Goal: Transaction & Acquisition: Purchase product/service

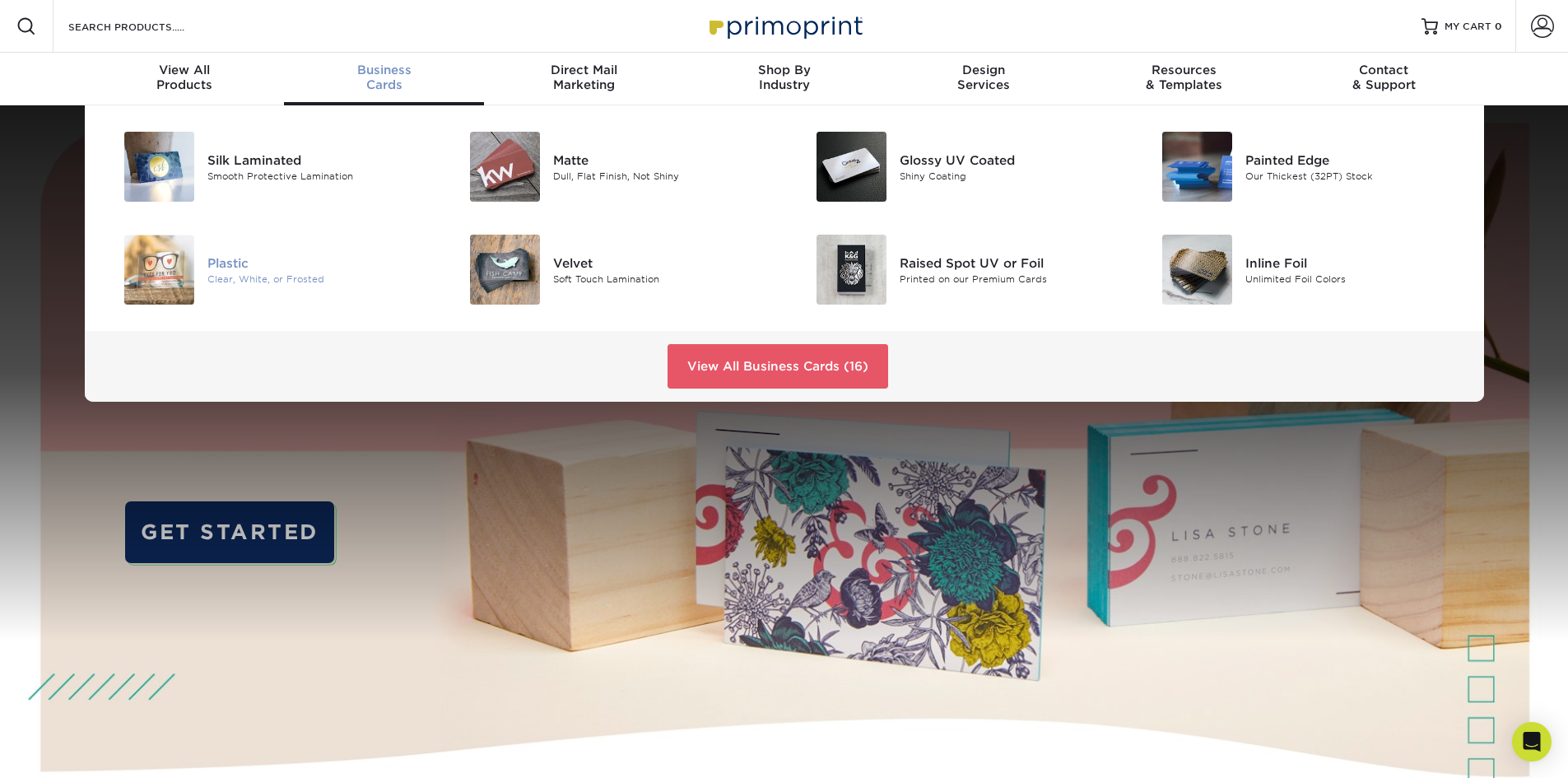
click at [169, 279] on img at bounding box center [159, 270] width 70 height 70
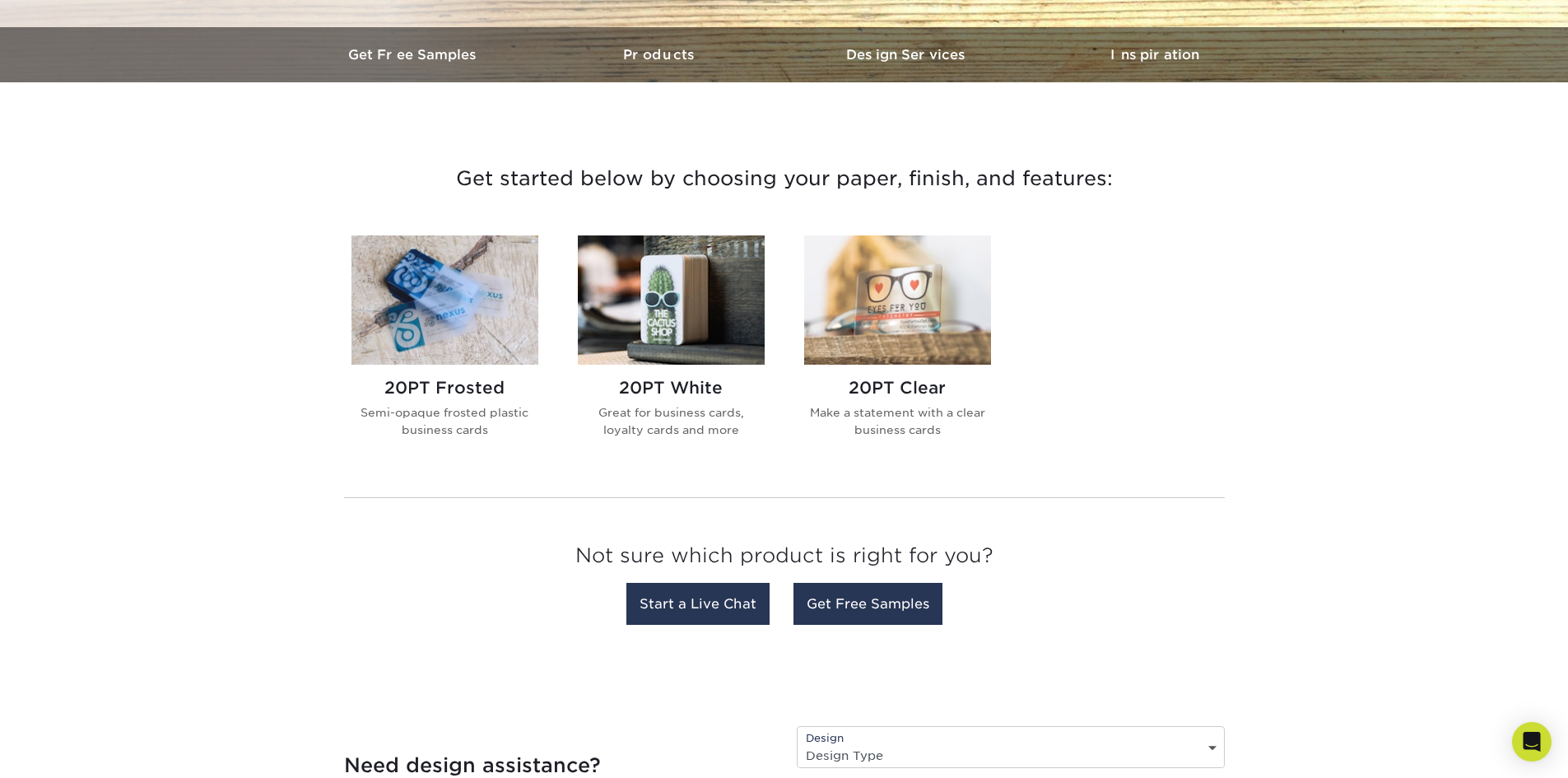
scroll to position [494, 0]
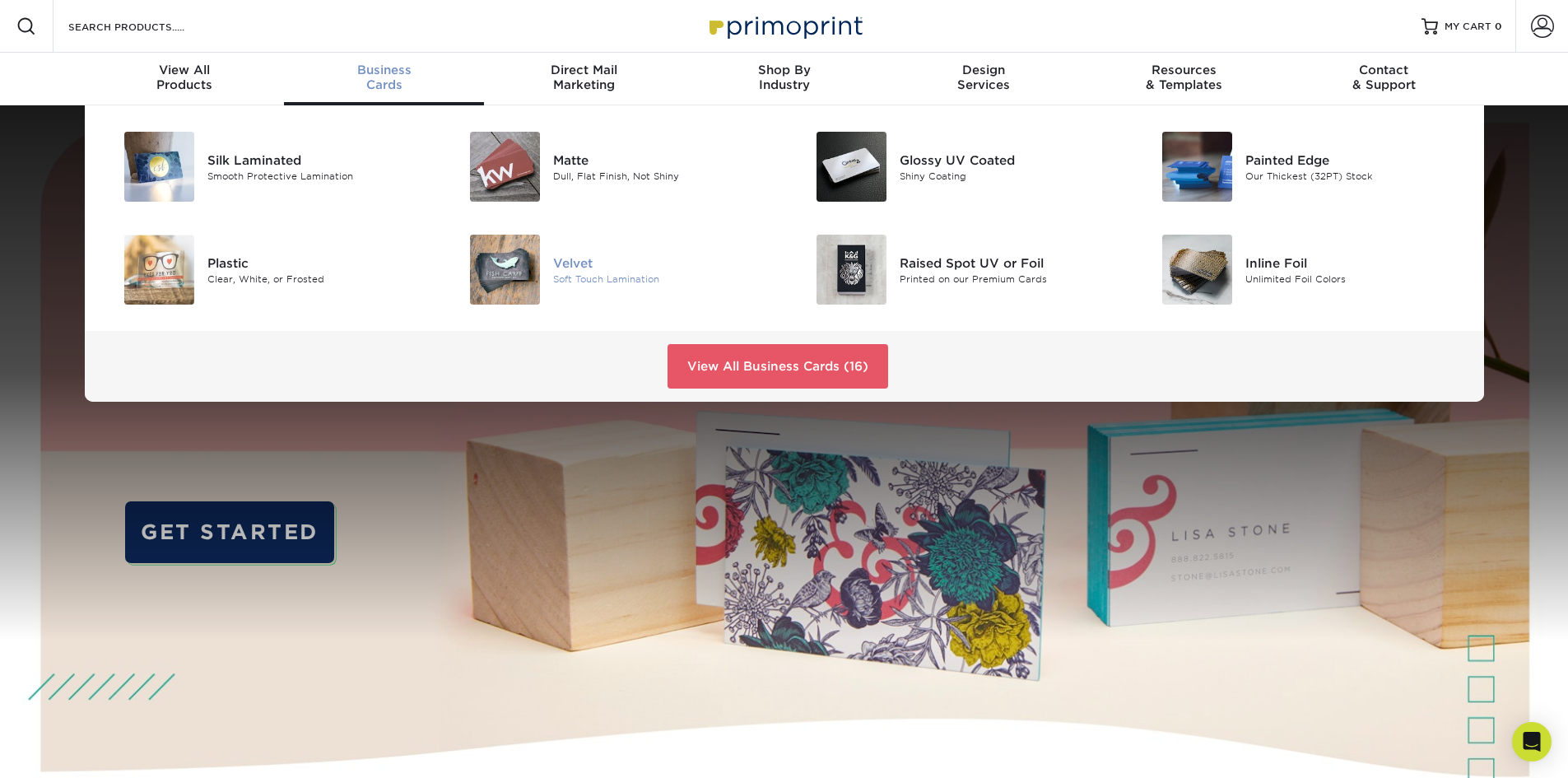
click at [577, 278] on div "Soft Touch Lamination" at bounding box center [661, 278] width 218 height 14
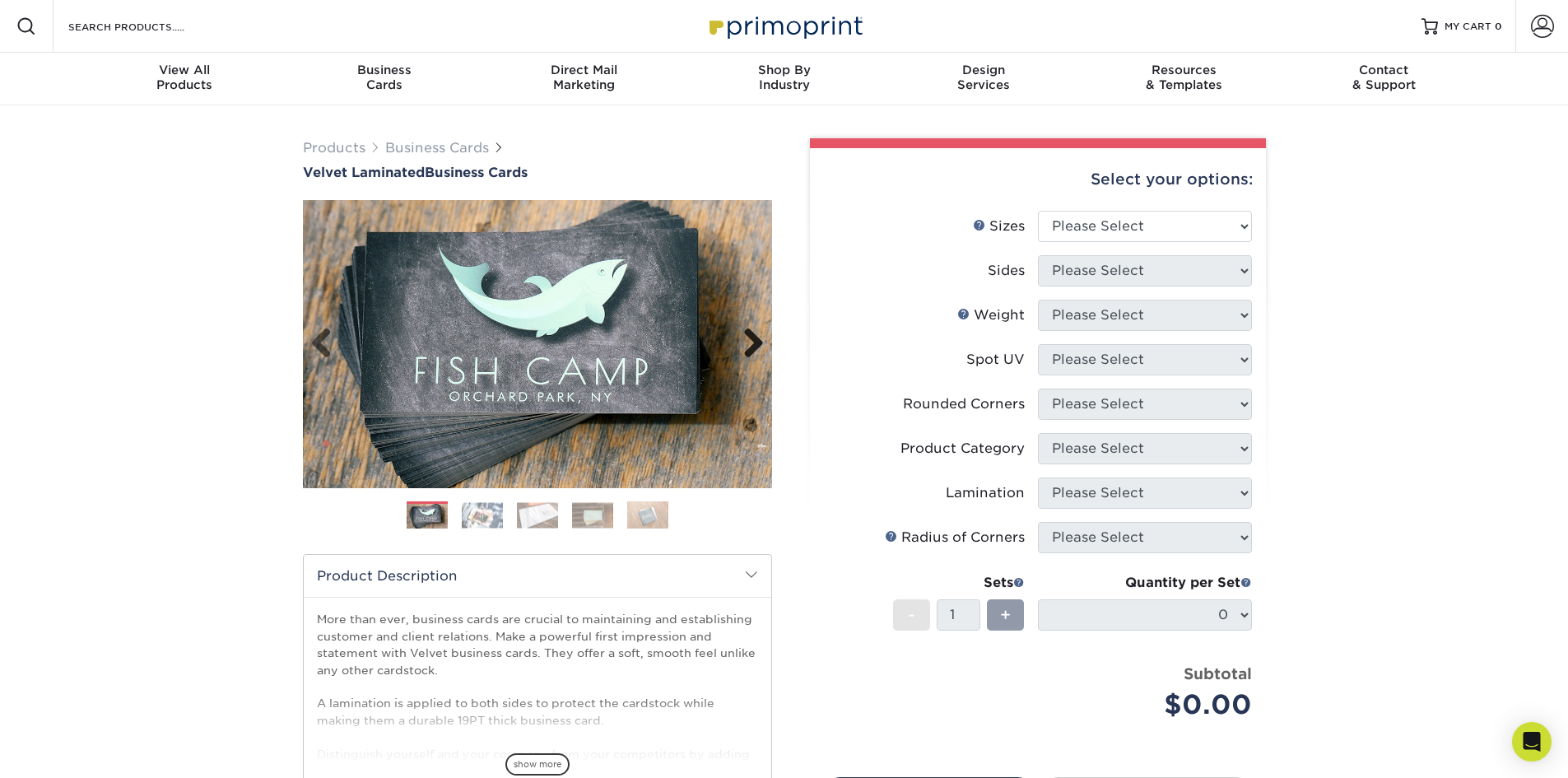
click at [754, 336] on link "Next" at bounding box center [747, 345] width 33 height 33
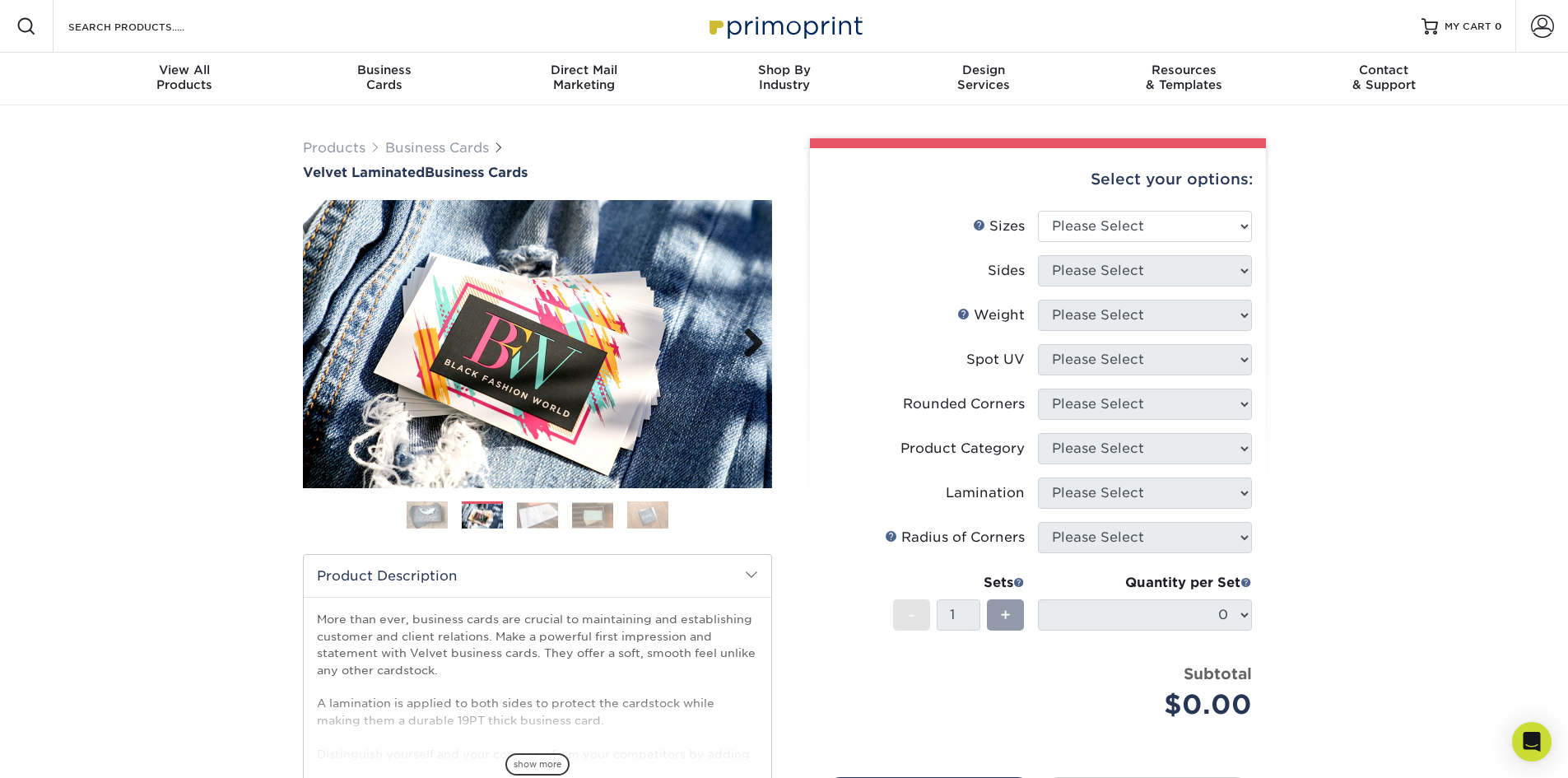
click at [754, 336] on link "Next" at bounding box center [747, 345] width 33 height 33
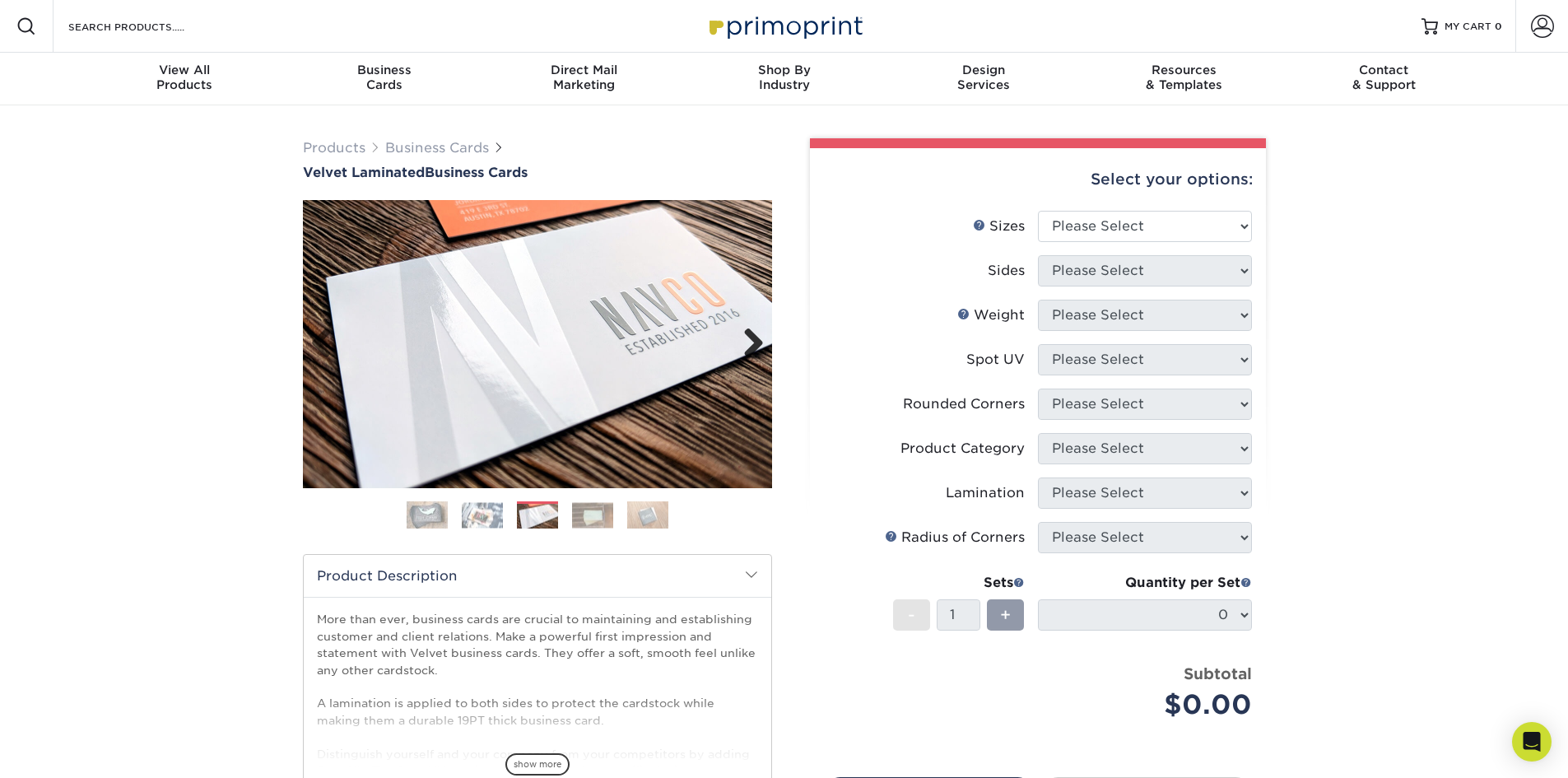
click at [754, 336] on link "Next" at bounding box center [747, 345] width 33 height 33
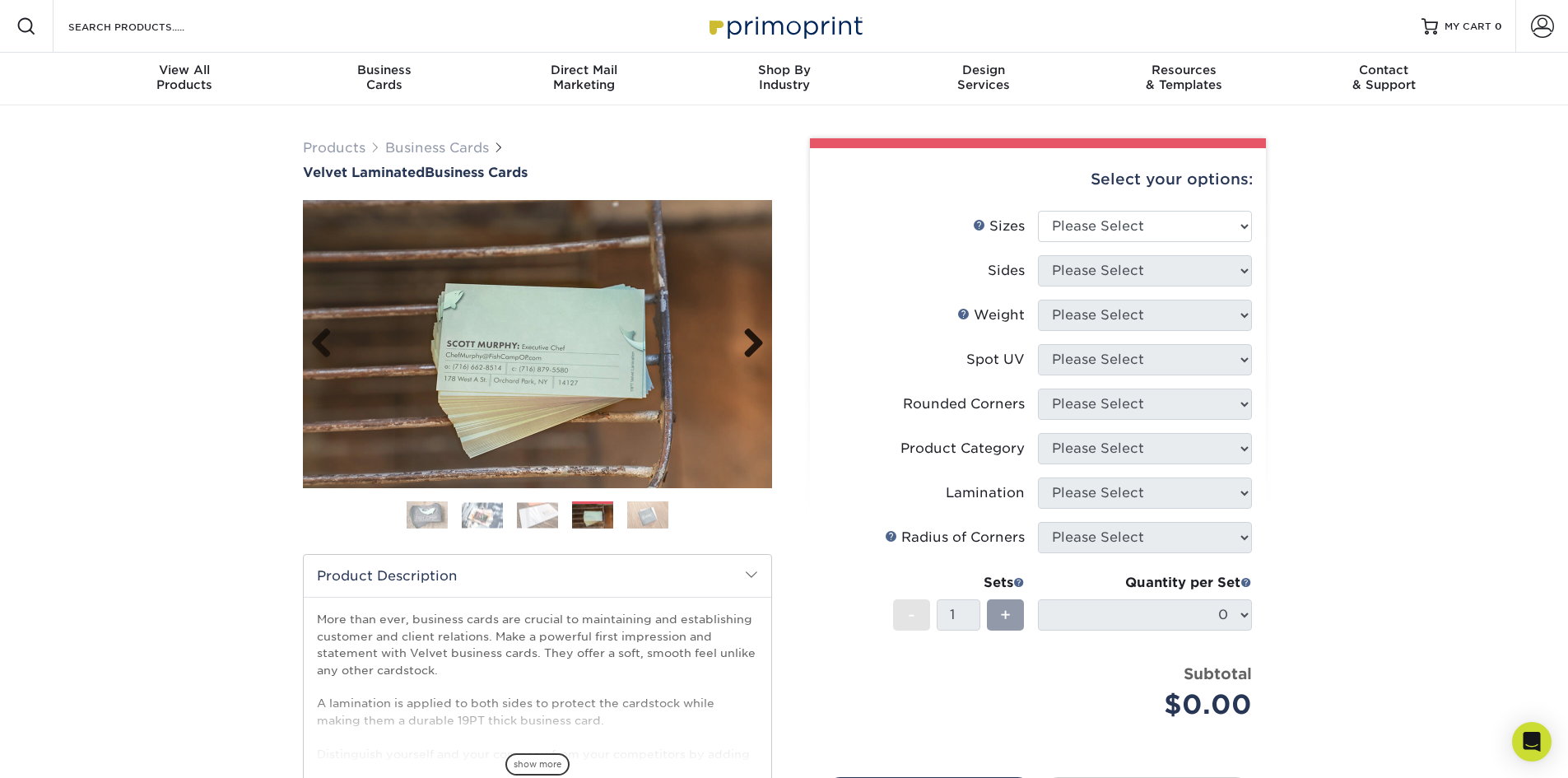
click at [754, 336] on link "Next" at bounding box center [747, 345] width 33 height 33
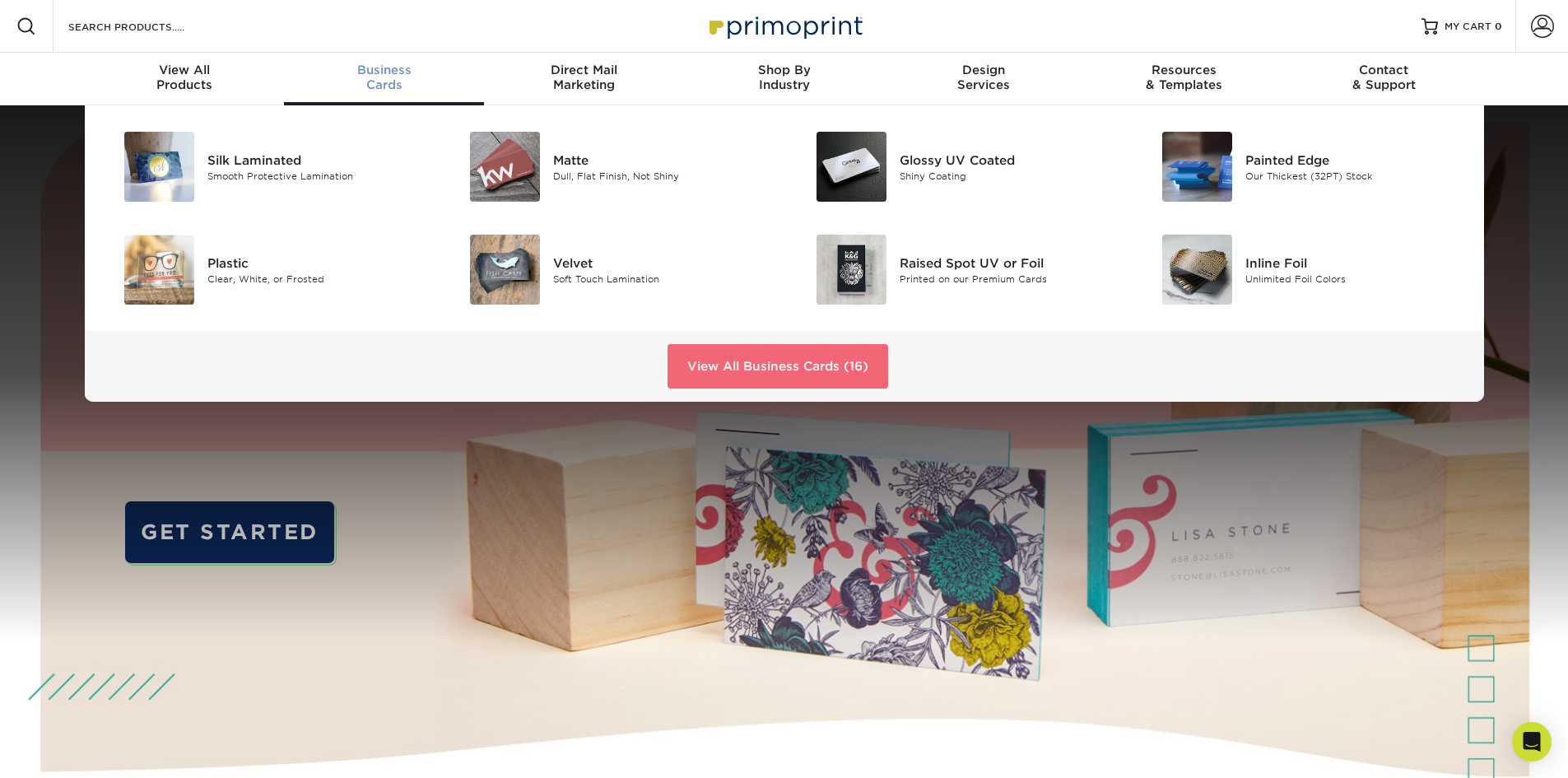
click at [755, 368] on link "View All Business Cards (16)" at bounding box center [778, 366] width 220 height 44
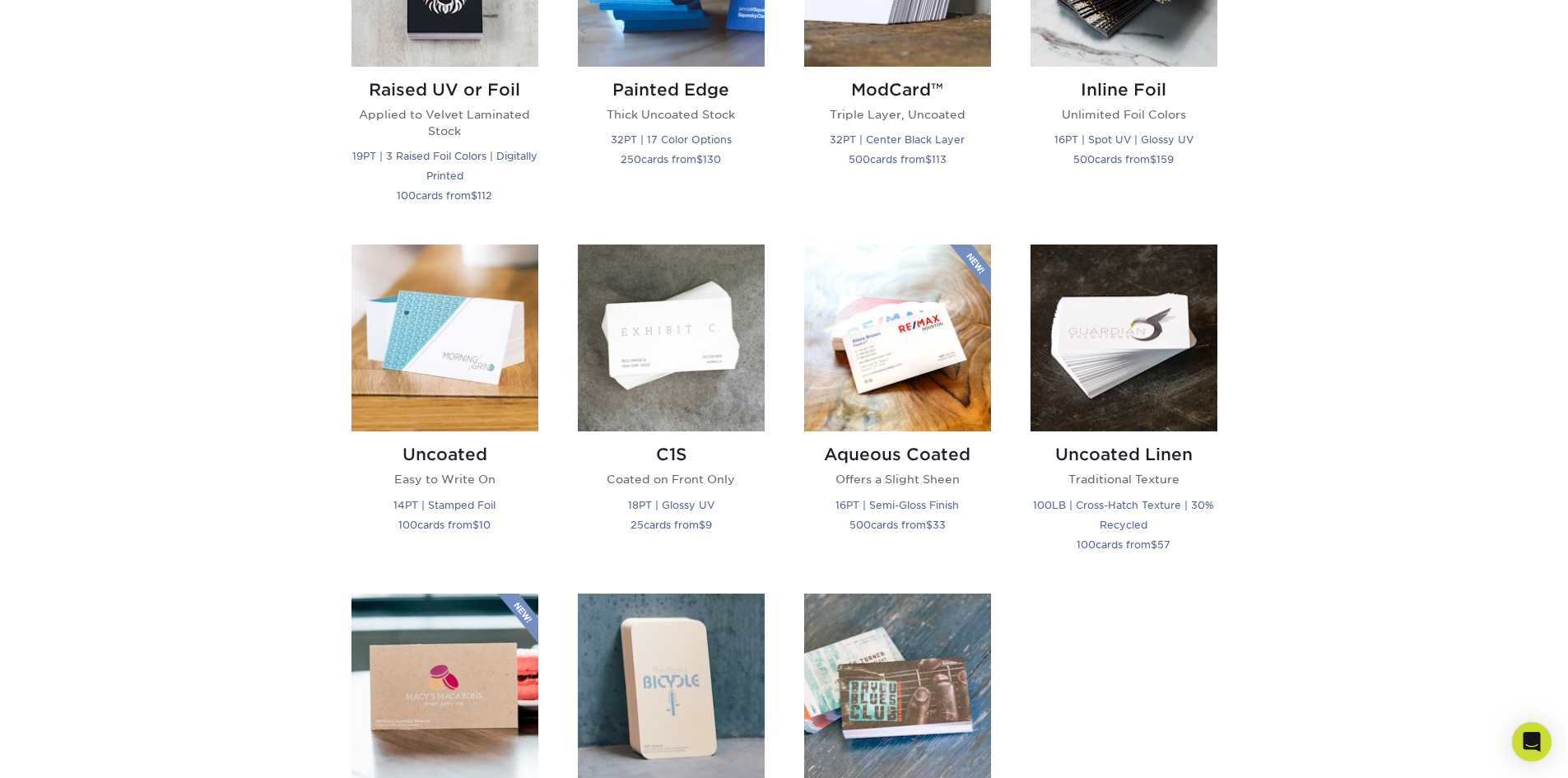
scroll to position [988, 0]
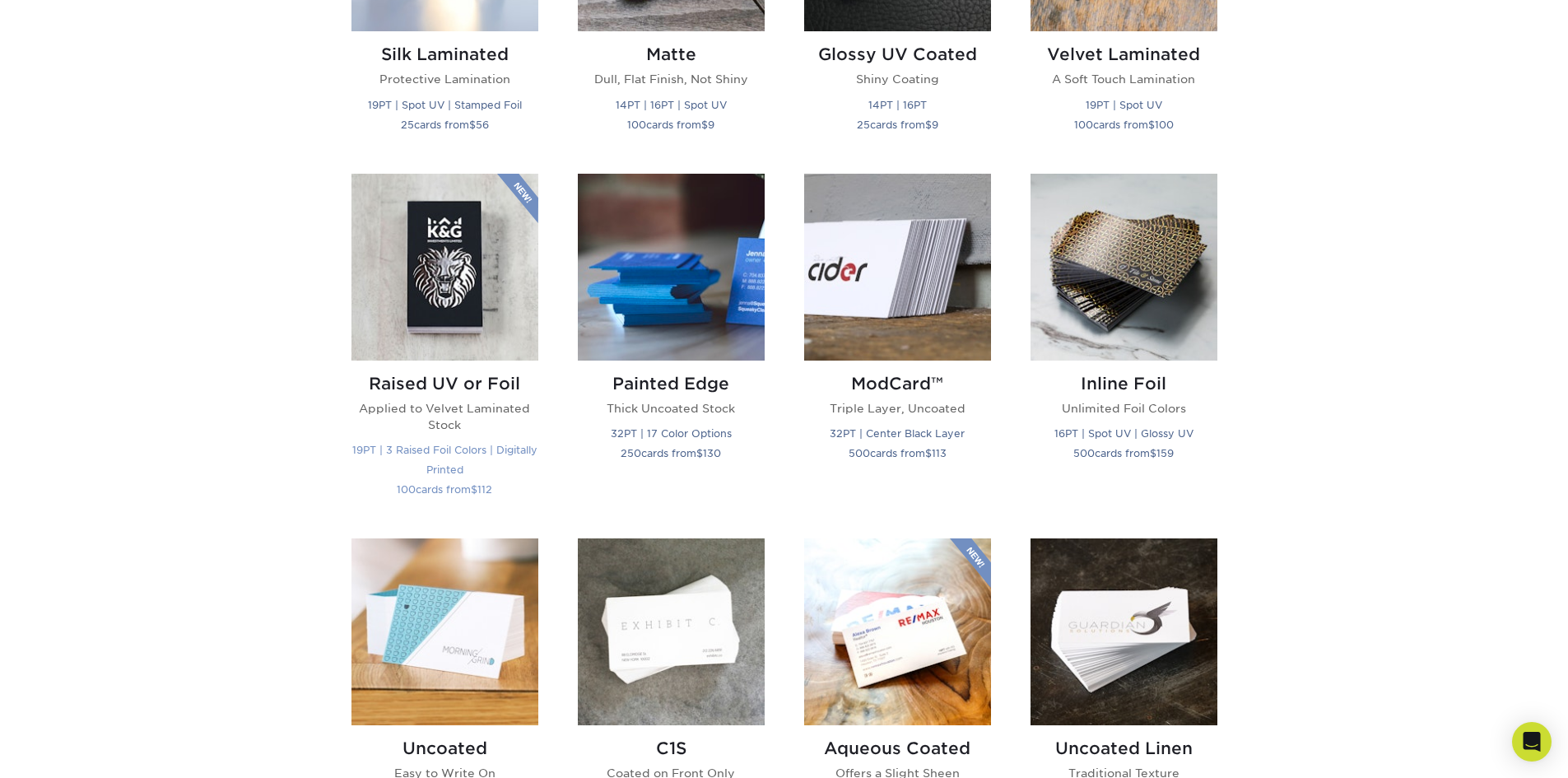
click at [469, 308] on img at bounding box center [445, 267] width 187 height 187
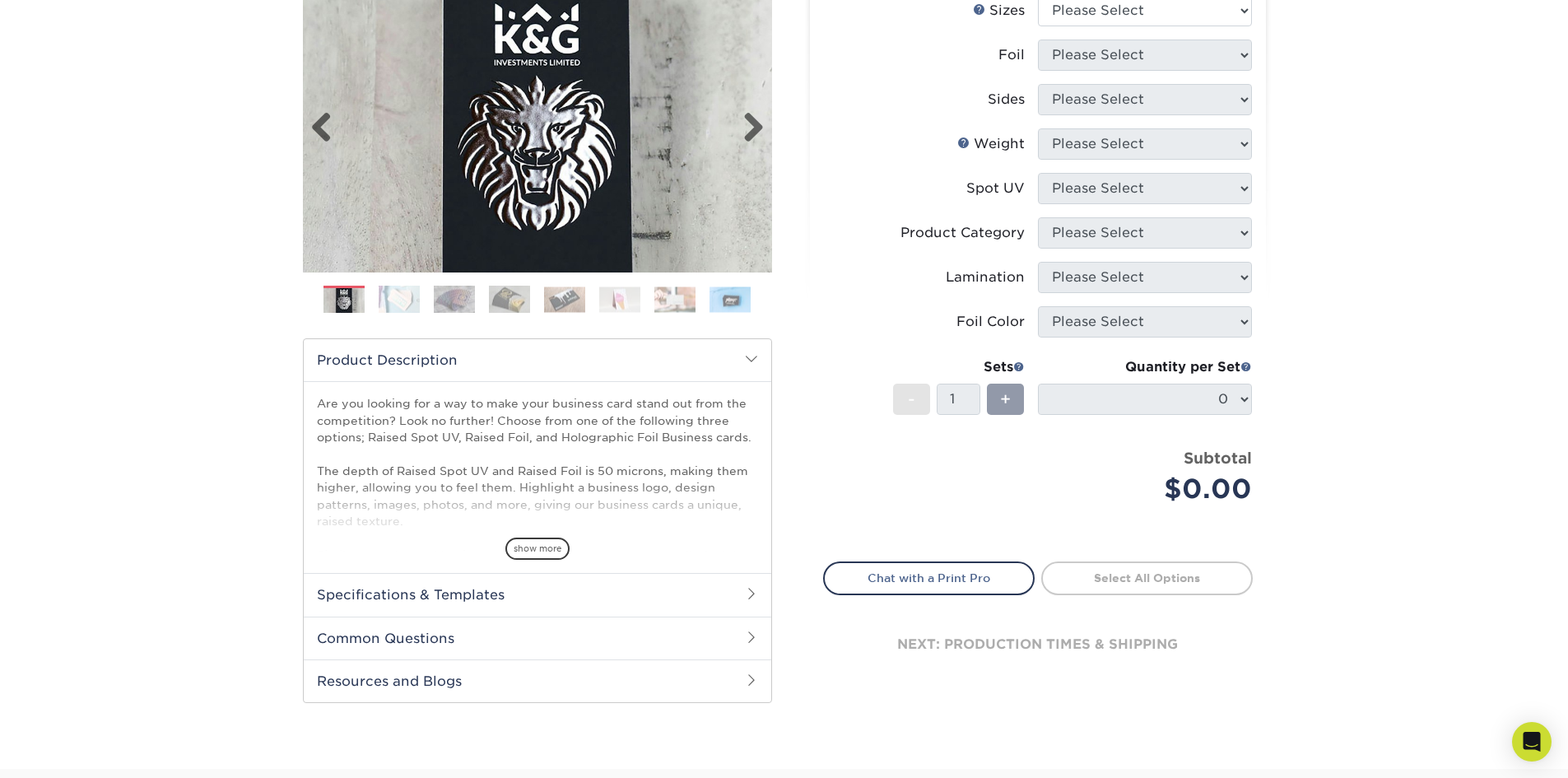
scroll to position [247, 0]
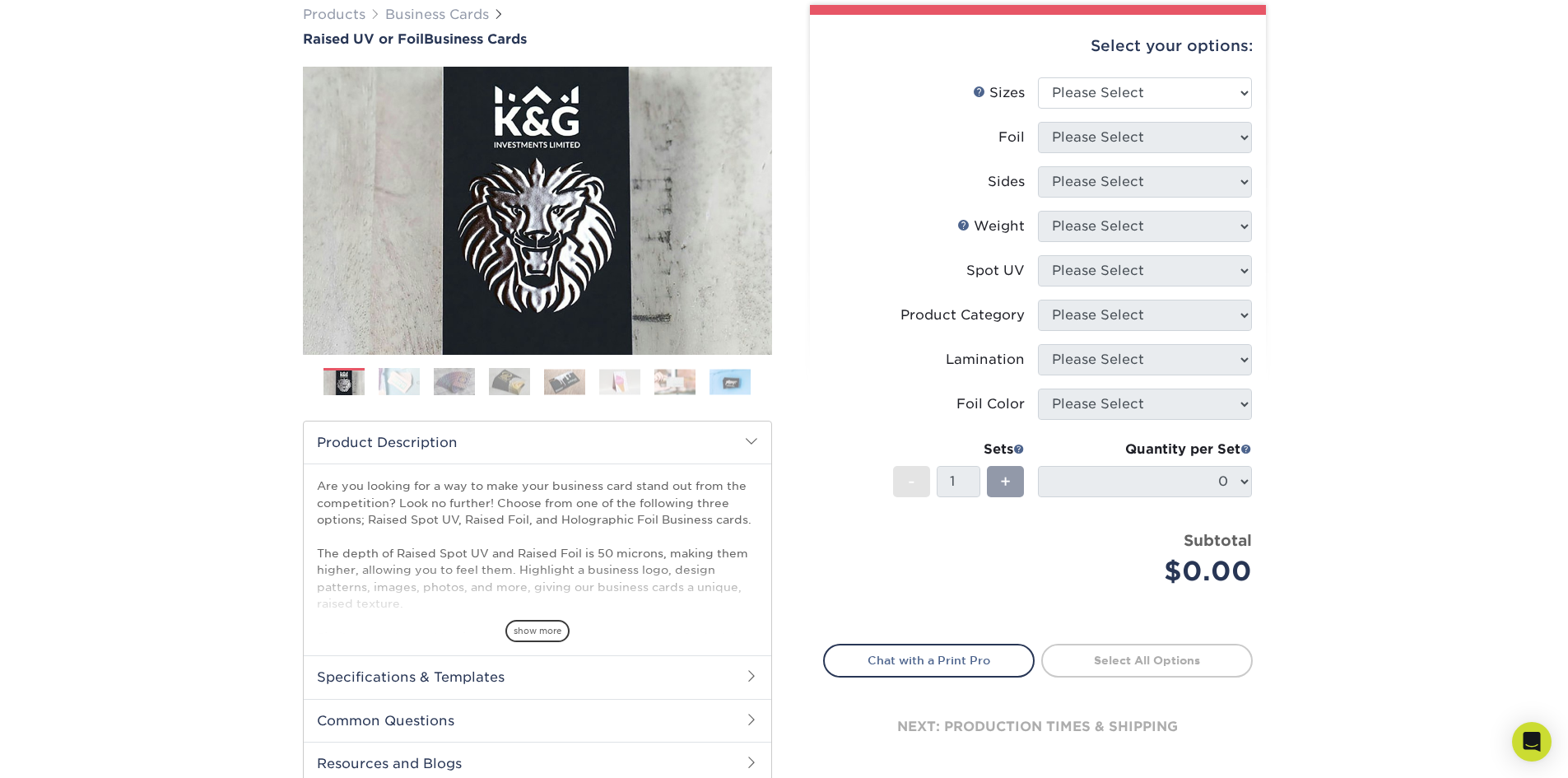
click at [410, 383] on img at bounding box center [399, 382] width 41 height 29
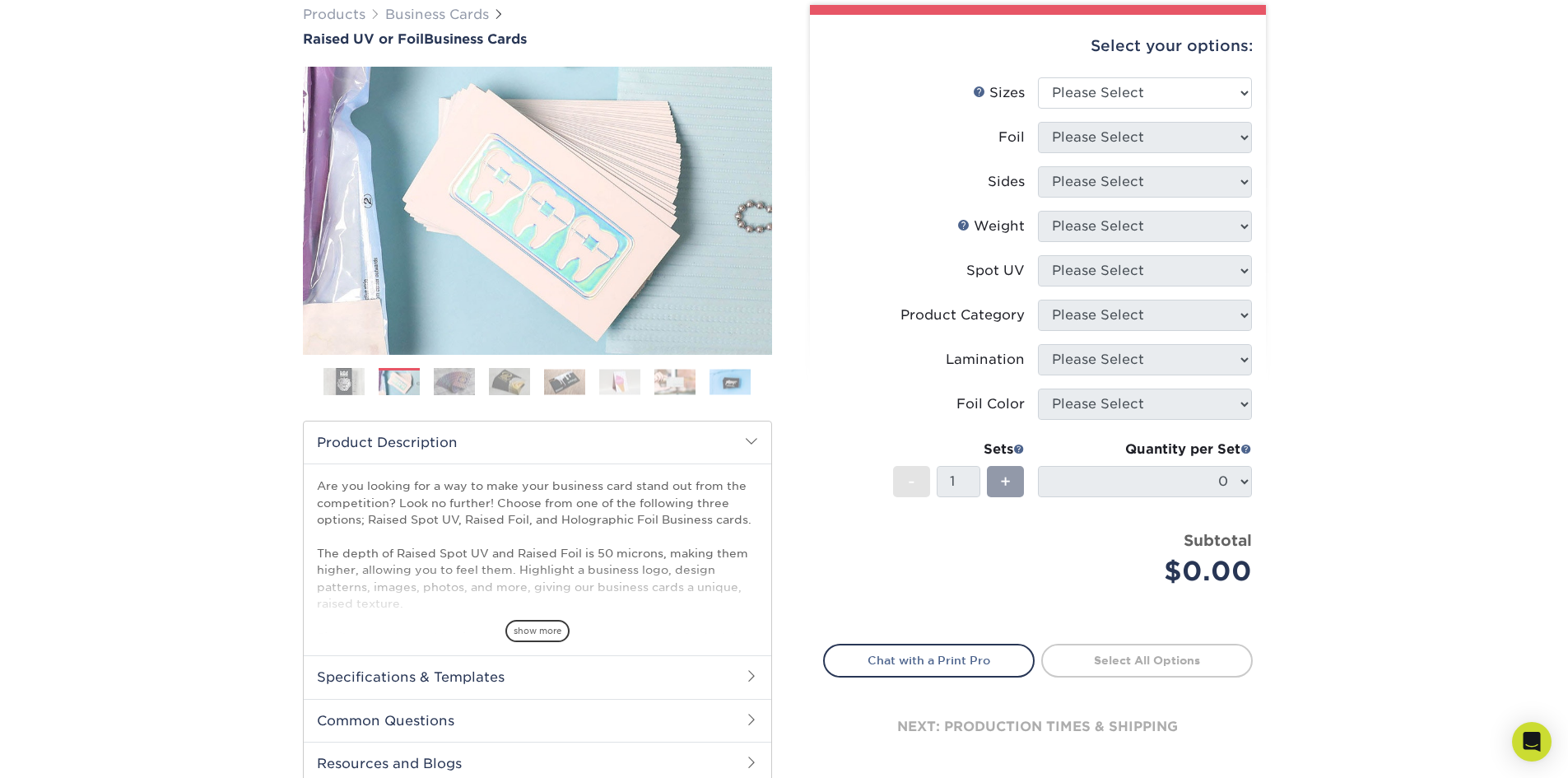
click at [437, 385] on img at bounding box center [454, 382] width 41 height 29
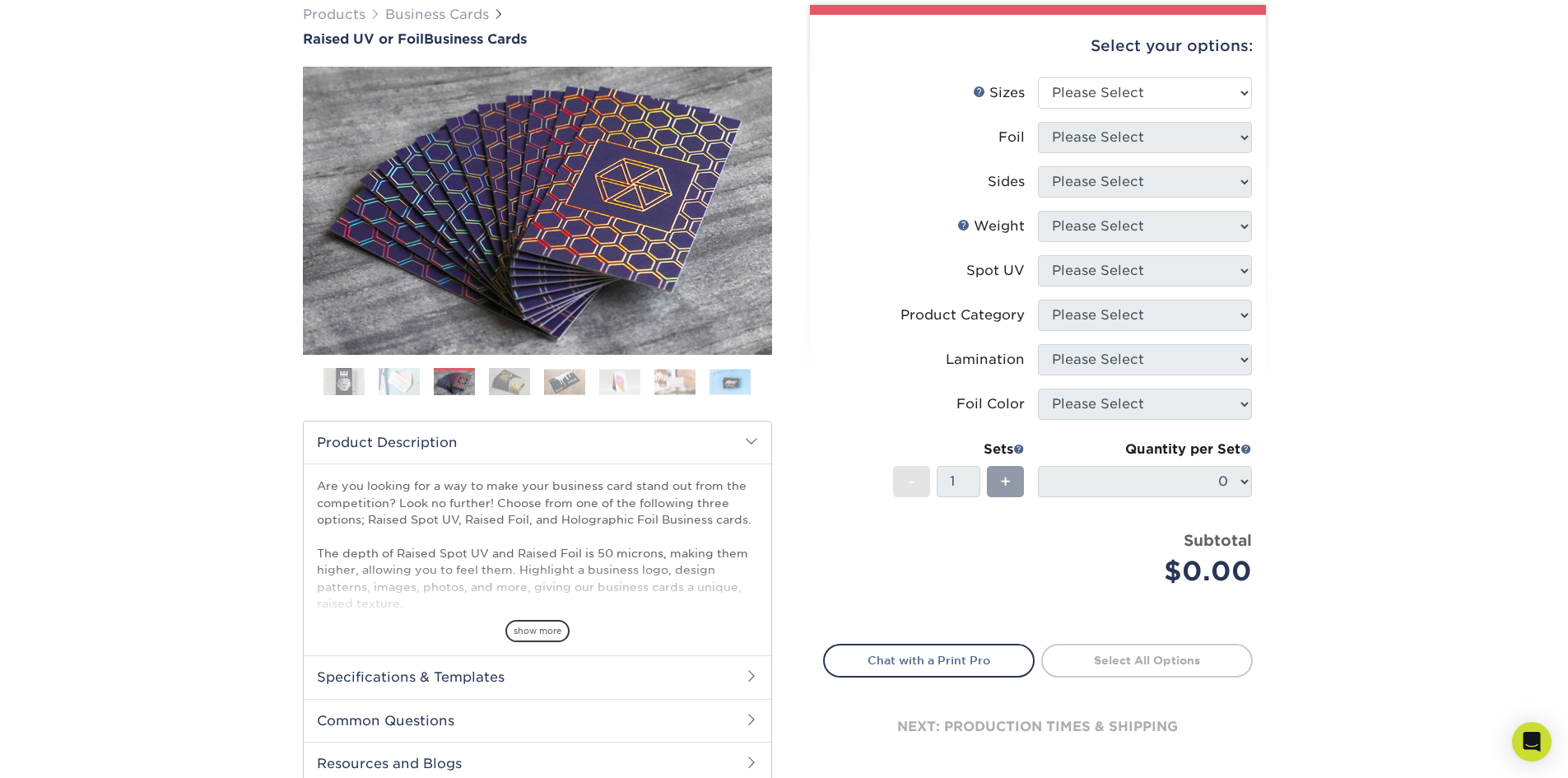
click at [498, 385] on img at bounding box center [509, 382] width 41 height 29
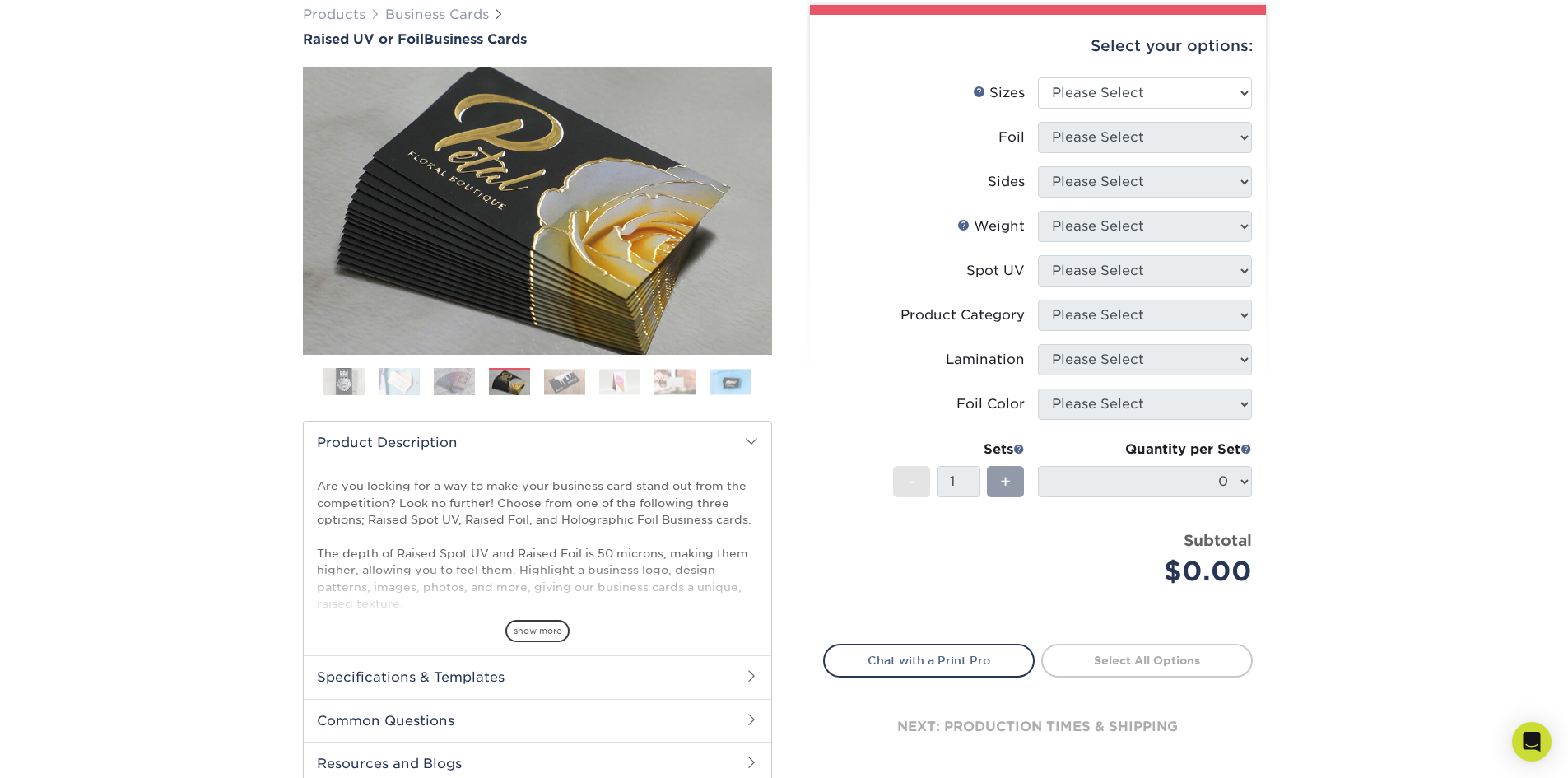
click at [551, 383] on img at bounding box center [565, 382] width 41 height 26
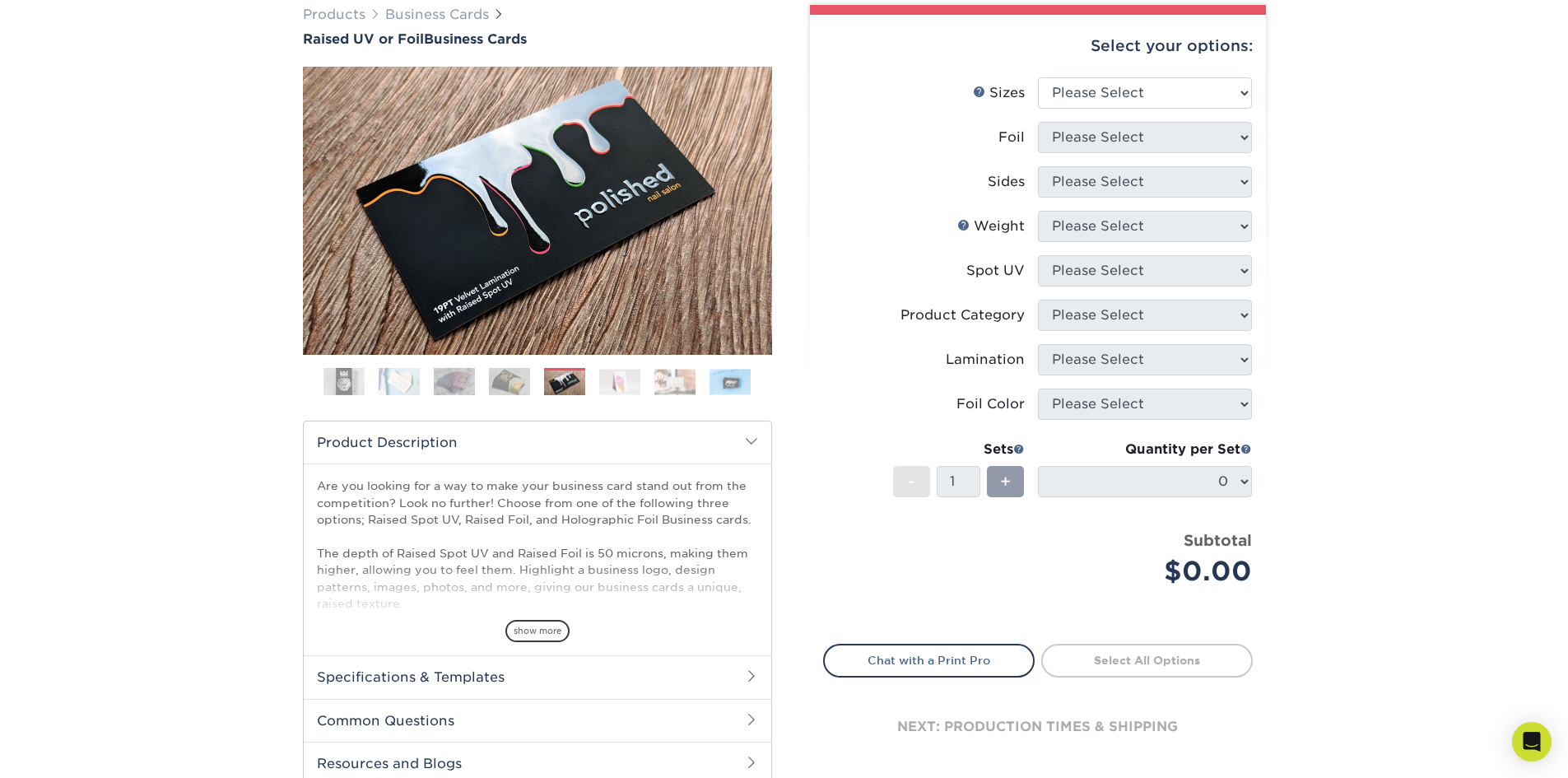
click at [621, 384] on img at bounding box center [619, 382] width 41 height 26
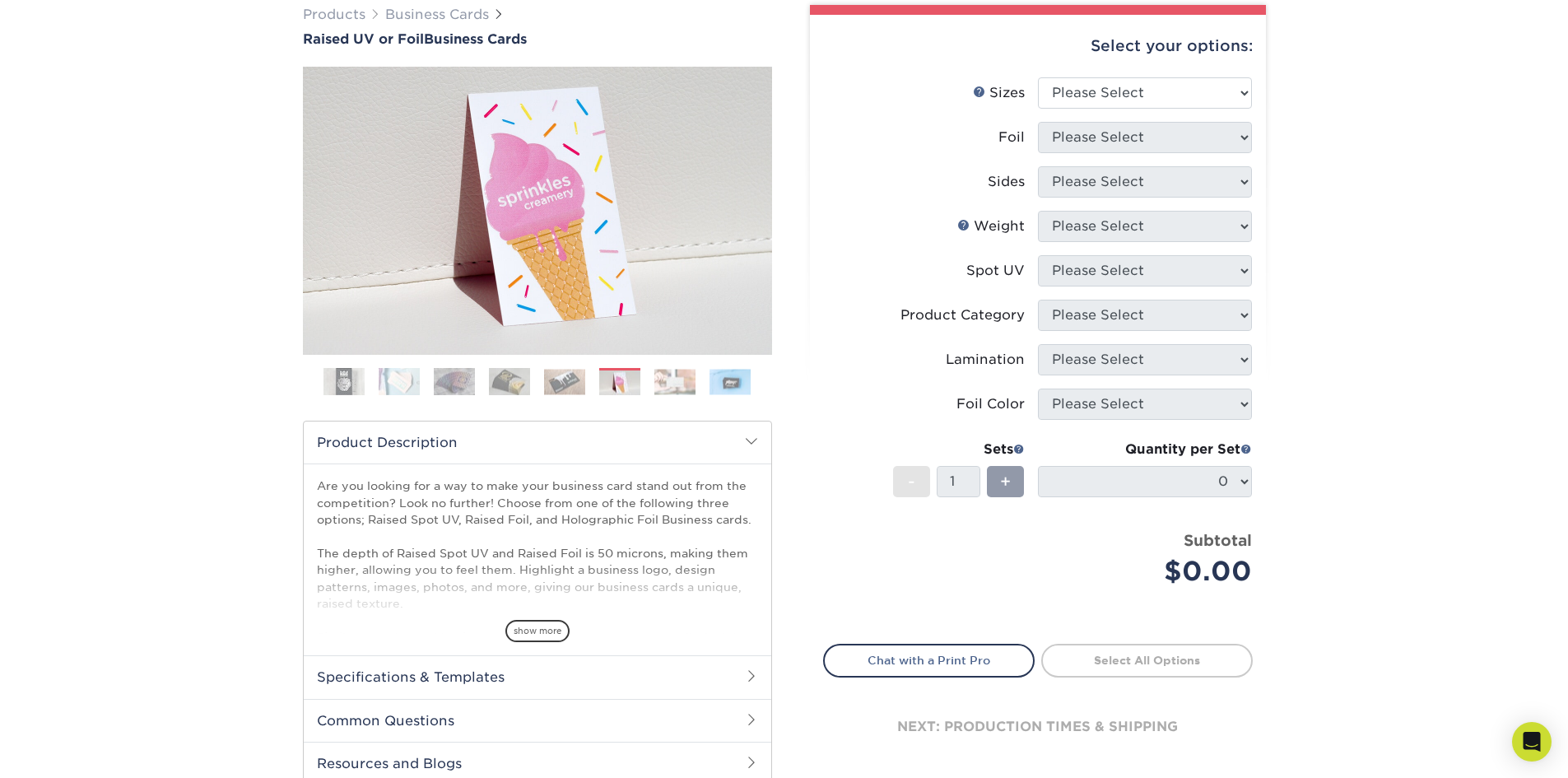
click at [661, 381] on img at bounding box center [674, 382] width 41 height 26
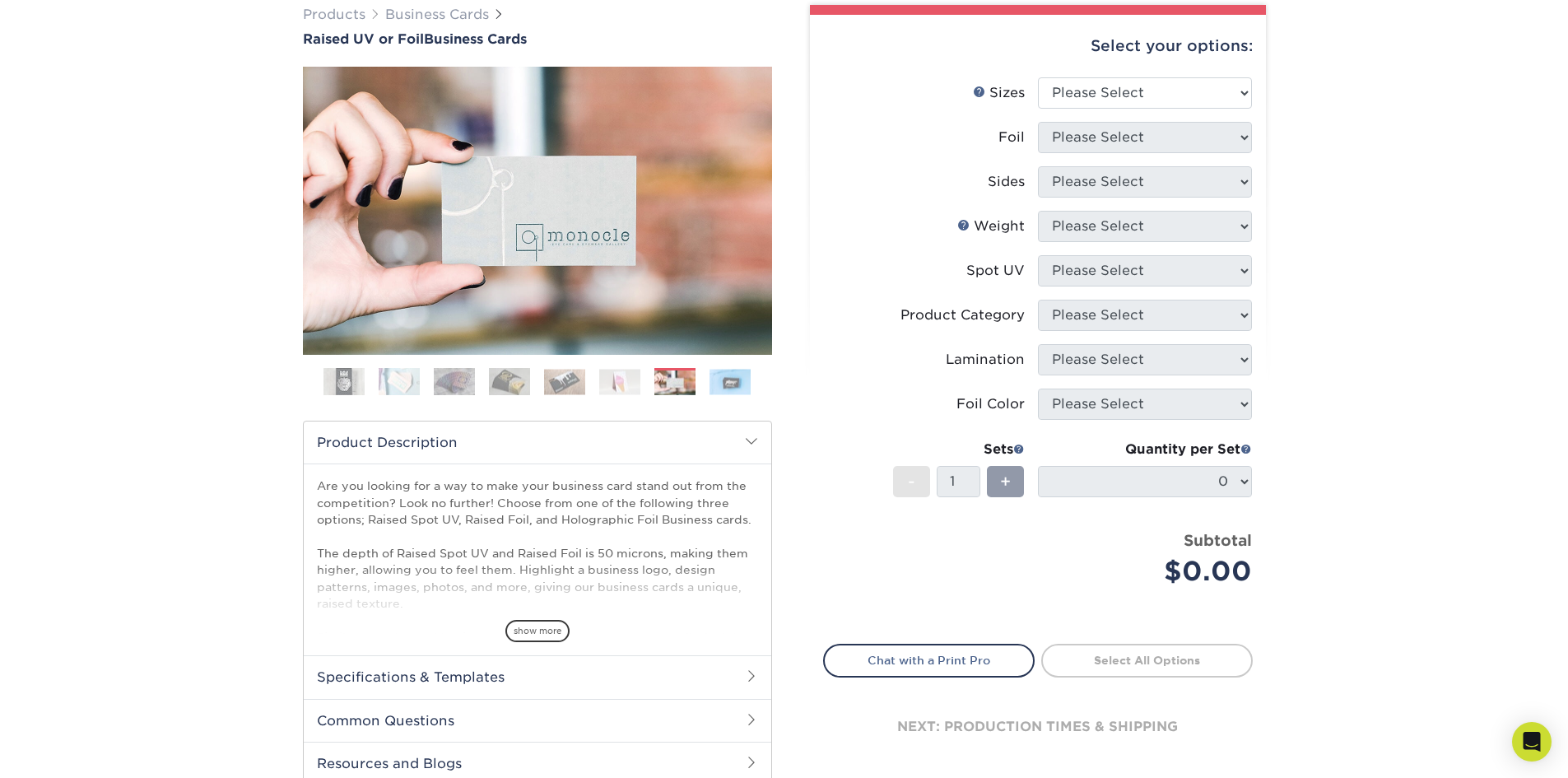
click at [726, 383] on img at bounding box center [730, 382] width 41 height 26
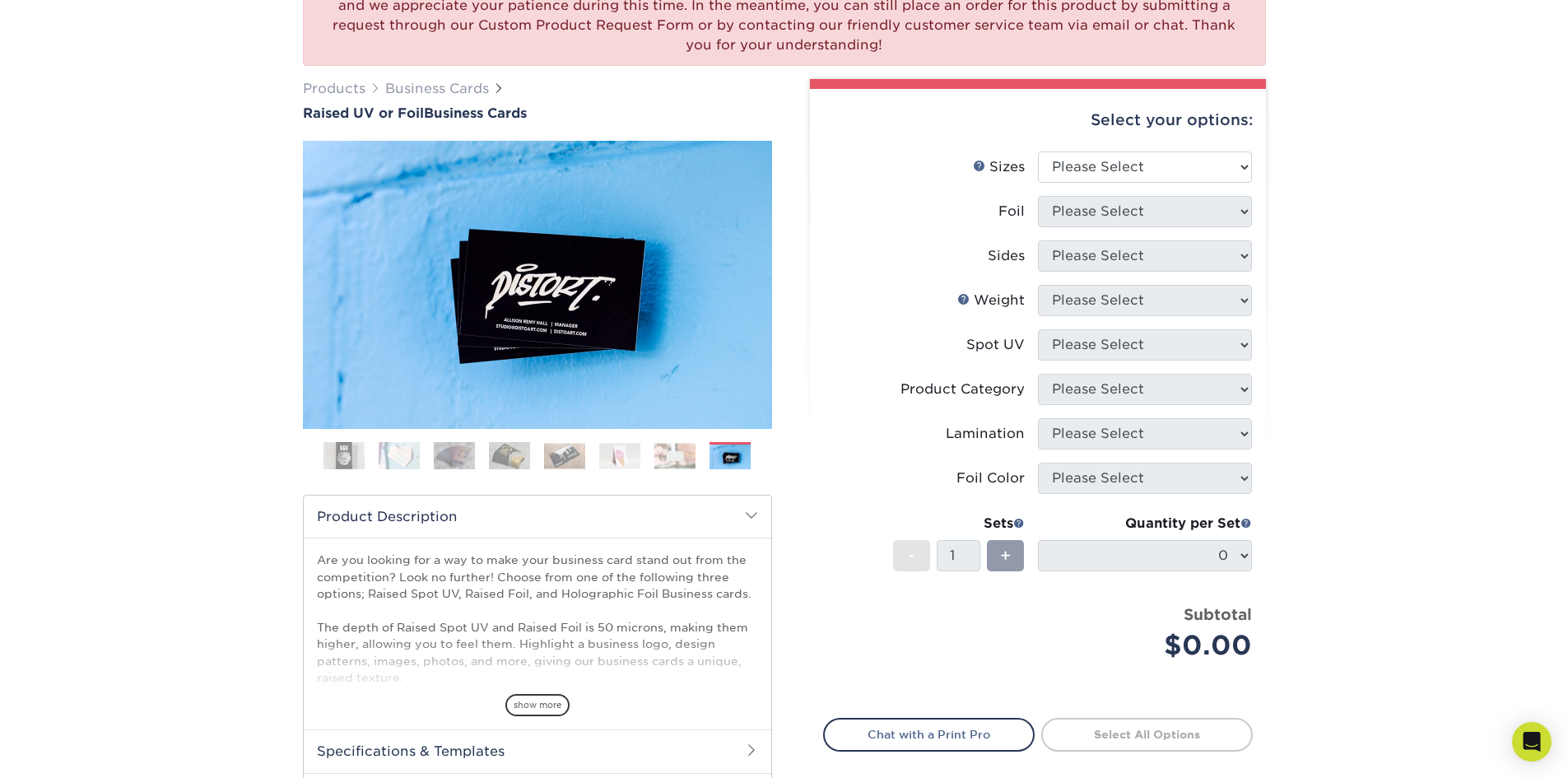
scroll to position [82, 0]
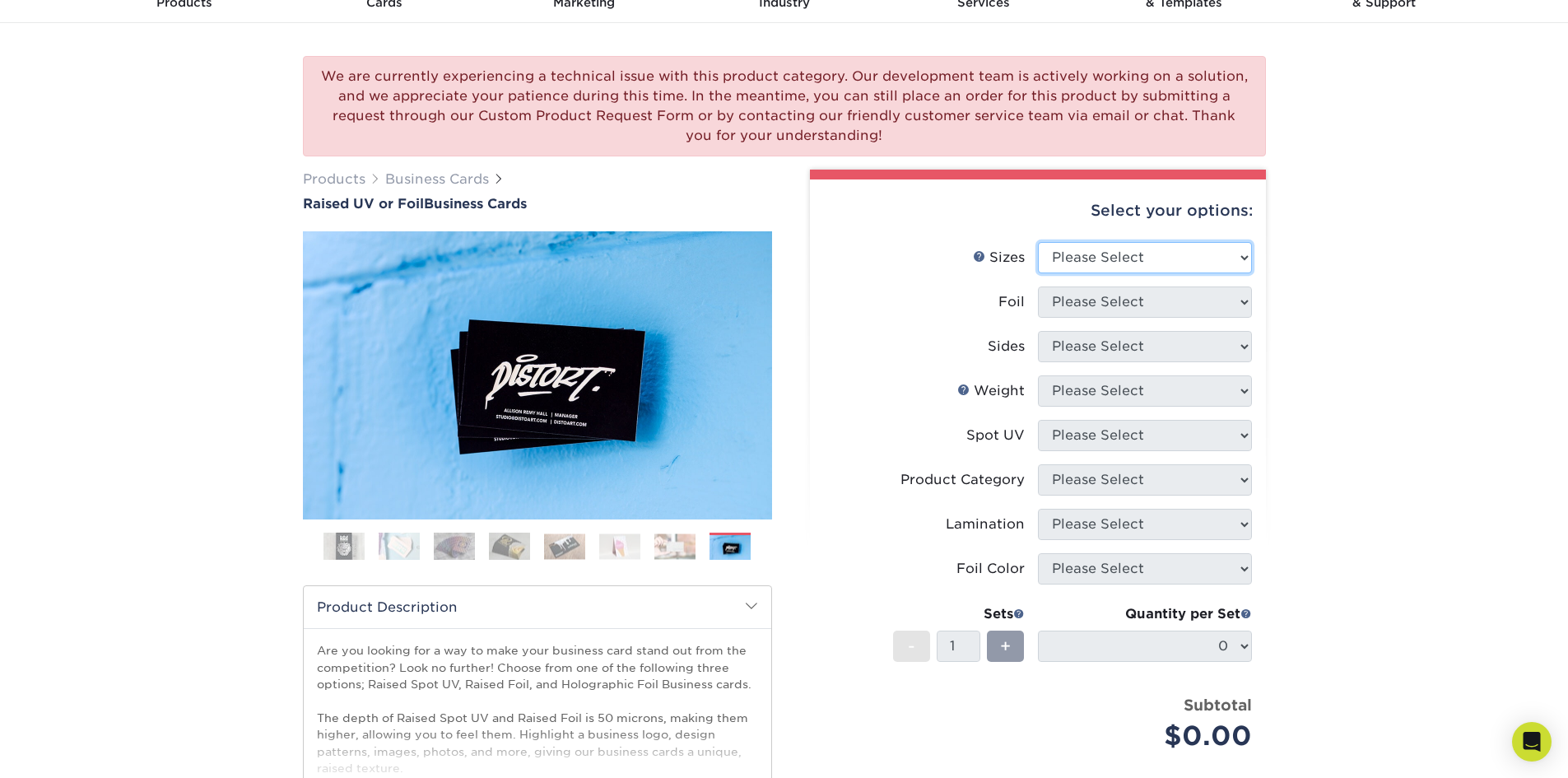
click at [1128, 264] on select "Please Select 2" x 3.5" - Standard" at bounding box center [1145, 258] width 214 height 31
select select "2.00x3.50"
click at [1038, 242] on select "Please Select 2" x 3.5" - Standard" at bounding box center [1145, 258] width 214 height 31
click at [1121, 309] on select "Please Select No Yes" at bounding box center [1145, 302] width 214 height 31
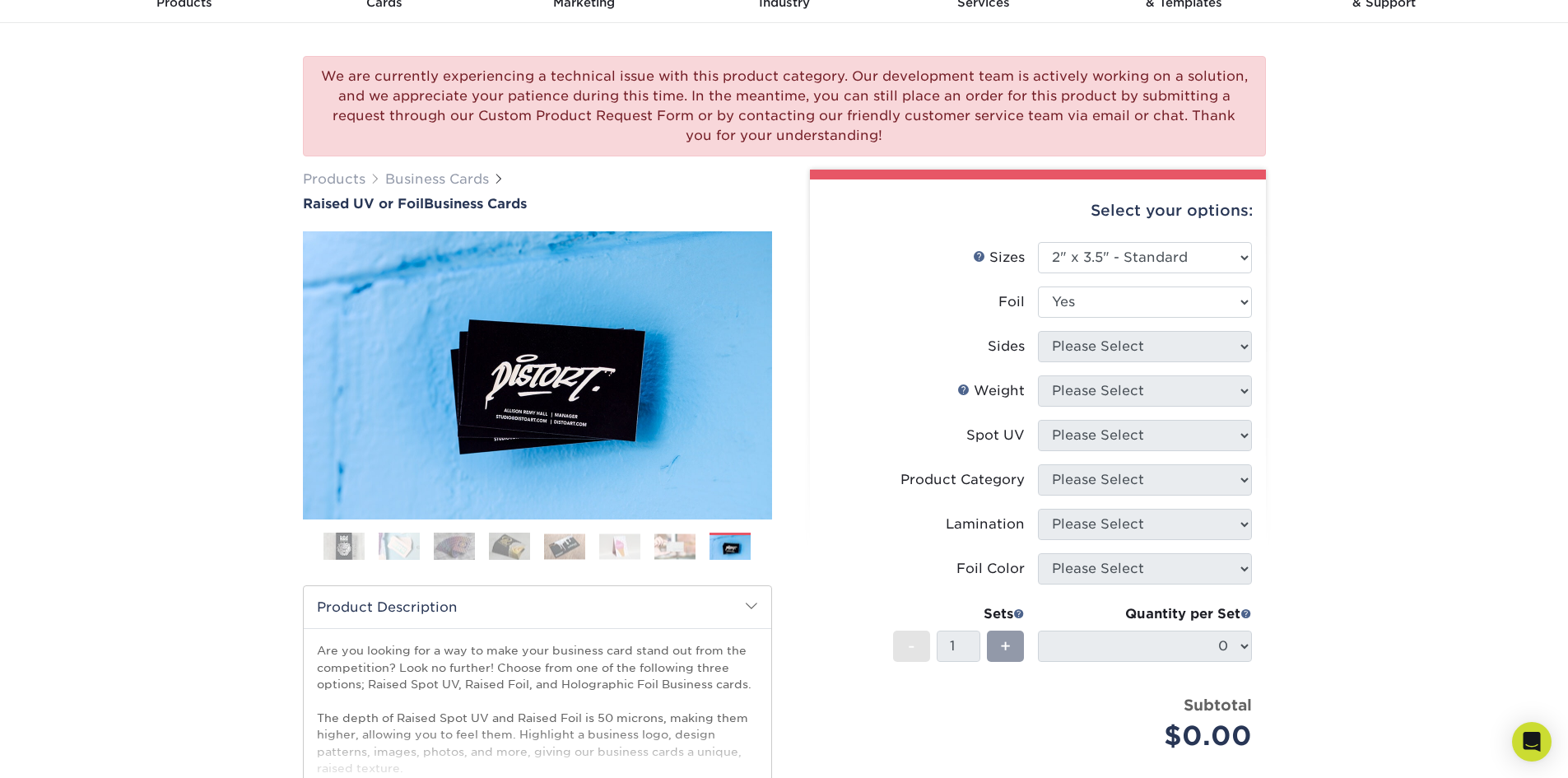
click at [1038, 287] on select "Please Select No Yes" at bounding box center [1145, 302] width 214 height 31
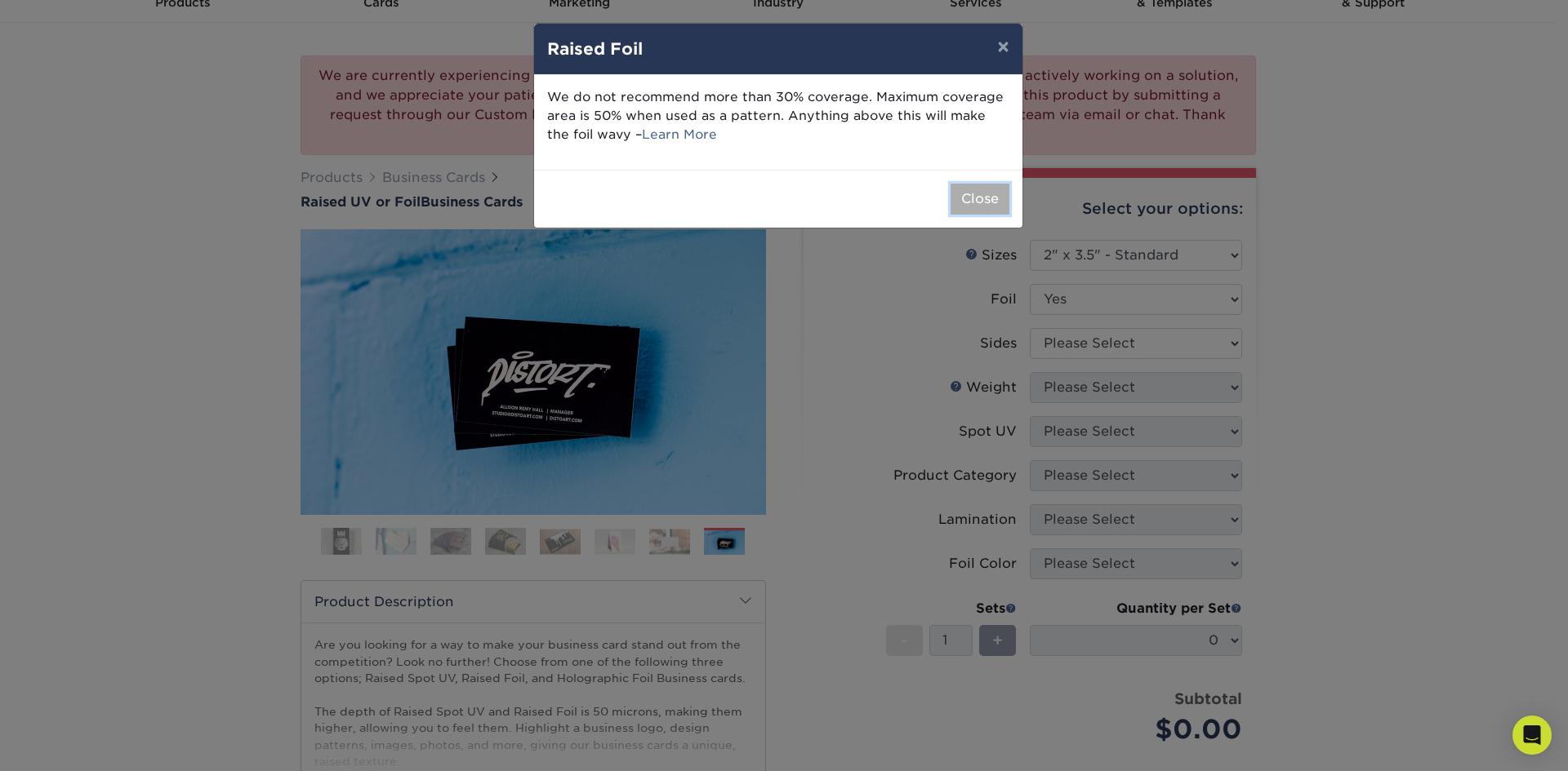
click at [975, 206] on button "Close" at bounding box center [980, 199] width 58 height 31
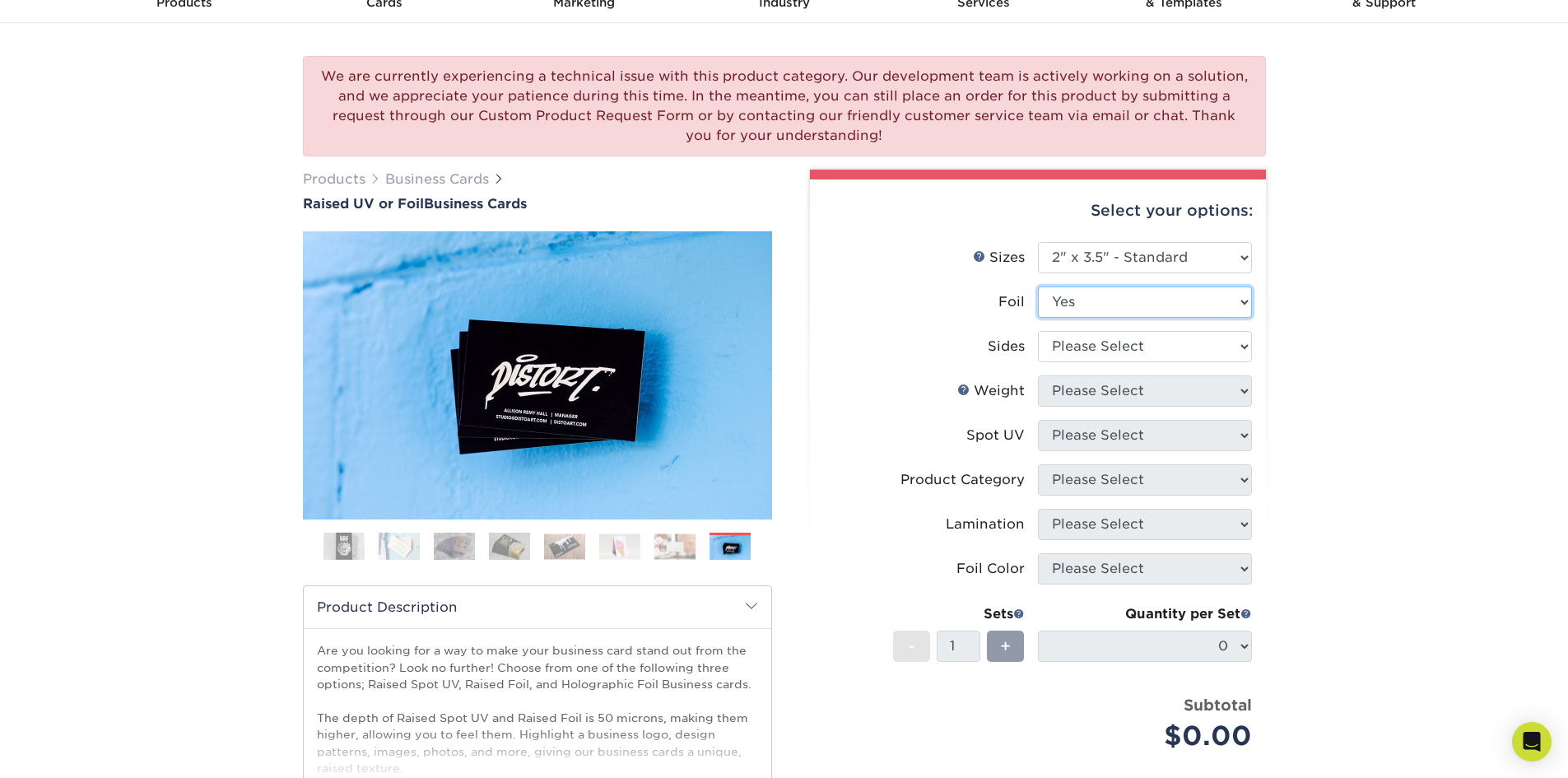
click at [1076, 301] on select "Please Select No Yes" at bounding box center [1145, 302] width 214 height 31
select select "0"
click at [1038, 287] on select "Please Select No Yes" at bounding box center [1145, 302] width 214 height 31
click at [1079, 348] on select "Please Select Print Both Sides Print Front Only" at bounding box center [1145, 347] width 214 height 31
select select "32d3c223-f82c-492b-b915-ba065a00862f"
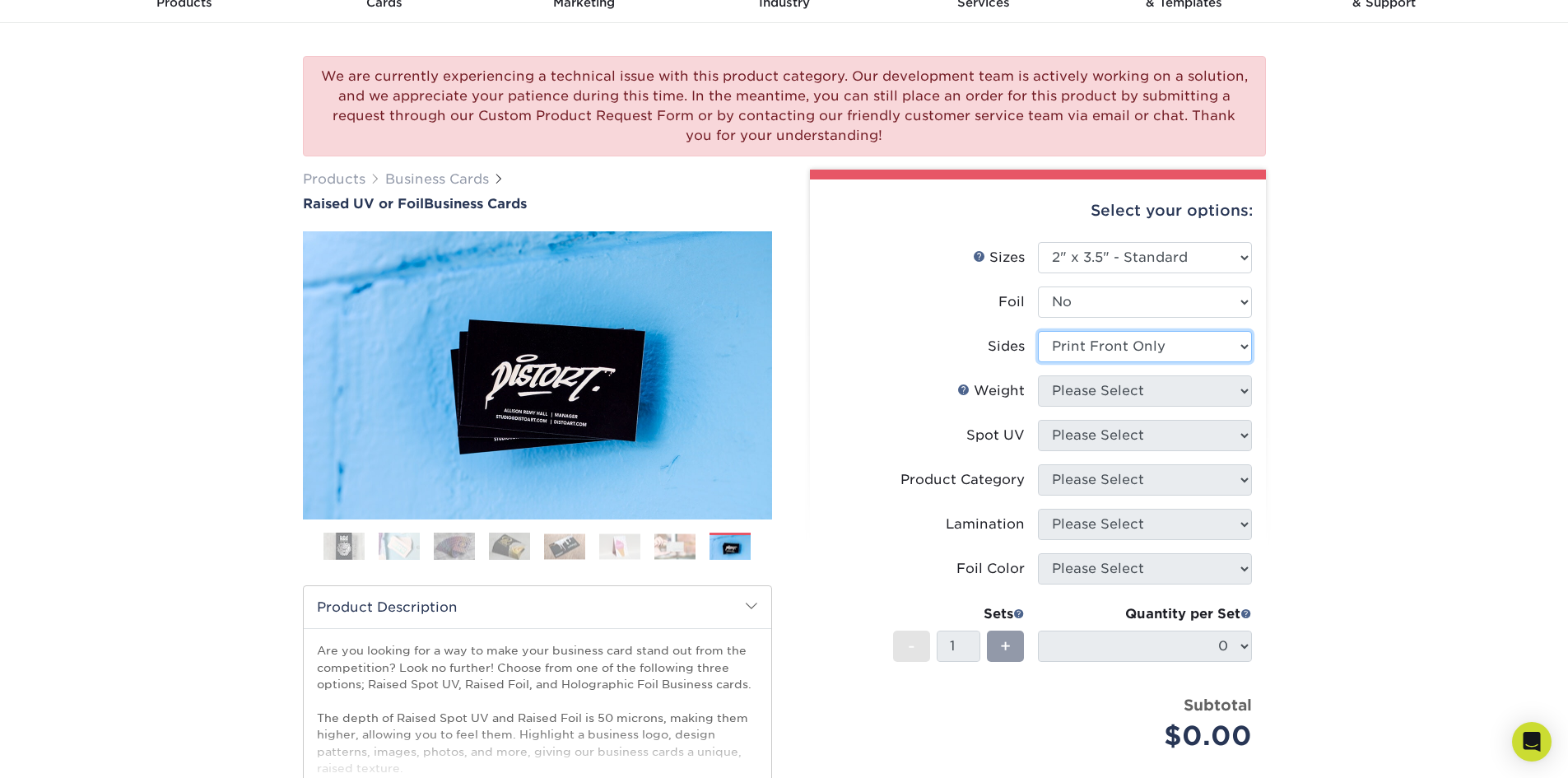
click at [1038, 331] on select "Please Select Print Both Sides Print Front Only" at bounding box center [1145, 347] width 214 height 31
click at [1117, 388] on select "Please Select 16PT" at bounding box center [1145, 391] width 214 height 31
select select "16PT"
click at [1038, 375] on select "Please Select 16PT" at bounding box center [1145, 391] width 214 height 31
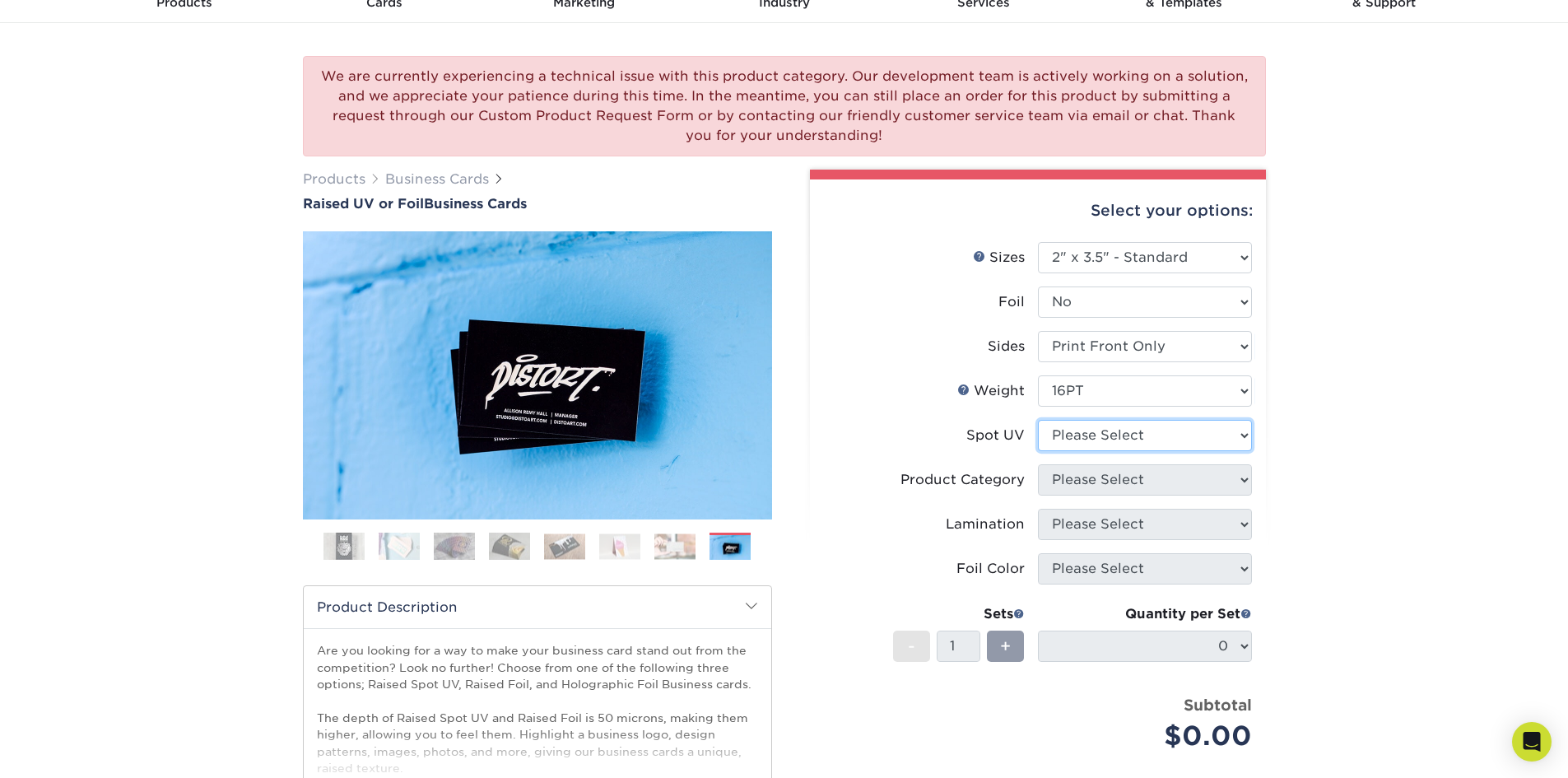
click at [1117, 437] on select "Please Select No Spot UV Front Only" at bounding box center [1145, 436] width 214 height 31
select select "1"
click at [1038, 420] on select "Please Select No Spot UV Front Only" at bounding box center [1145, 436] width 214 height 31
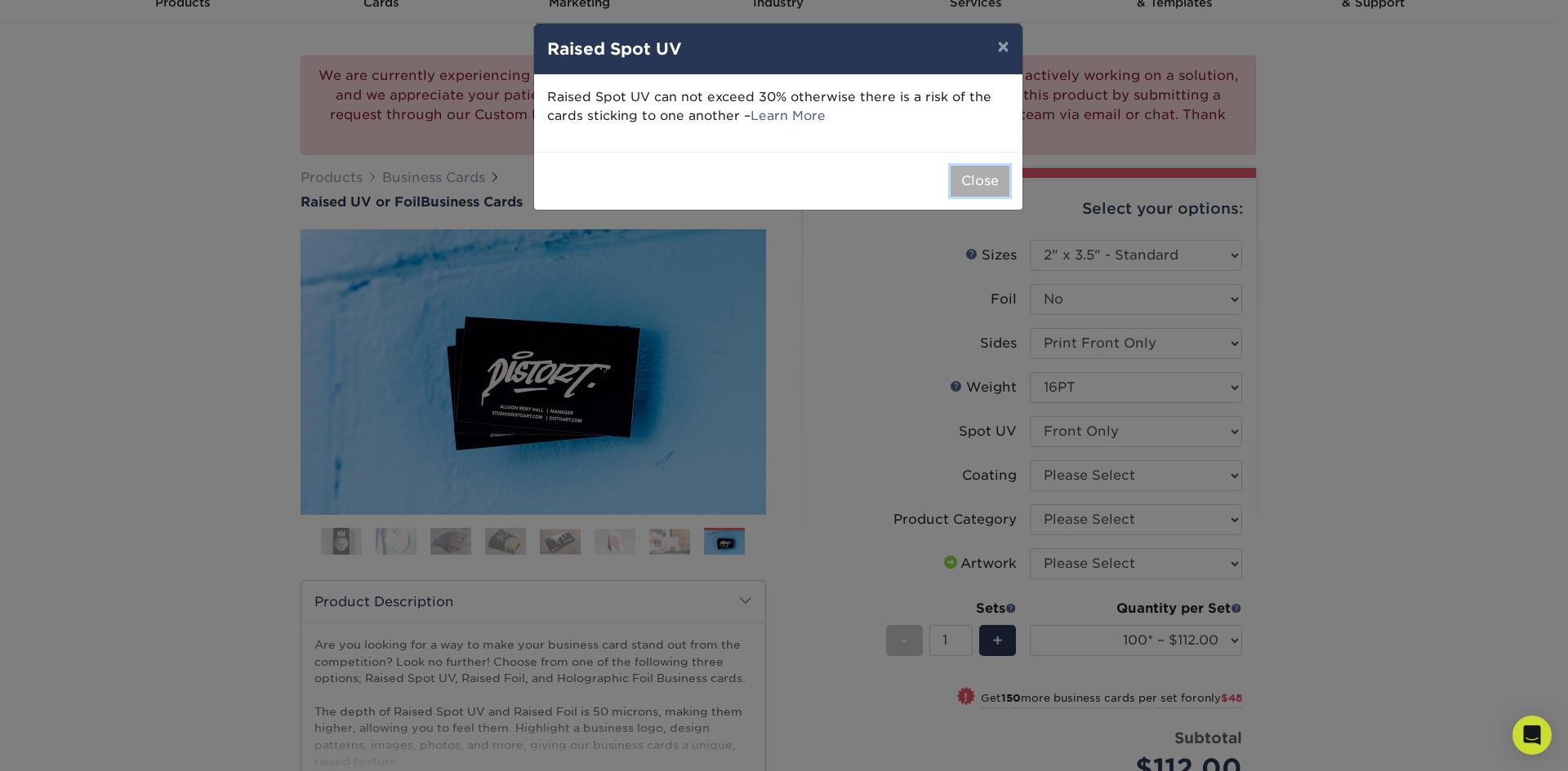
click at [976, 189] on button "Close" at bounding box center [980, 181] width 58 height 31
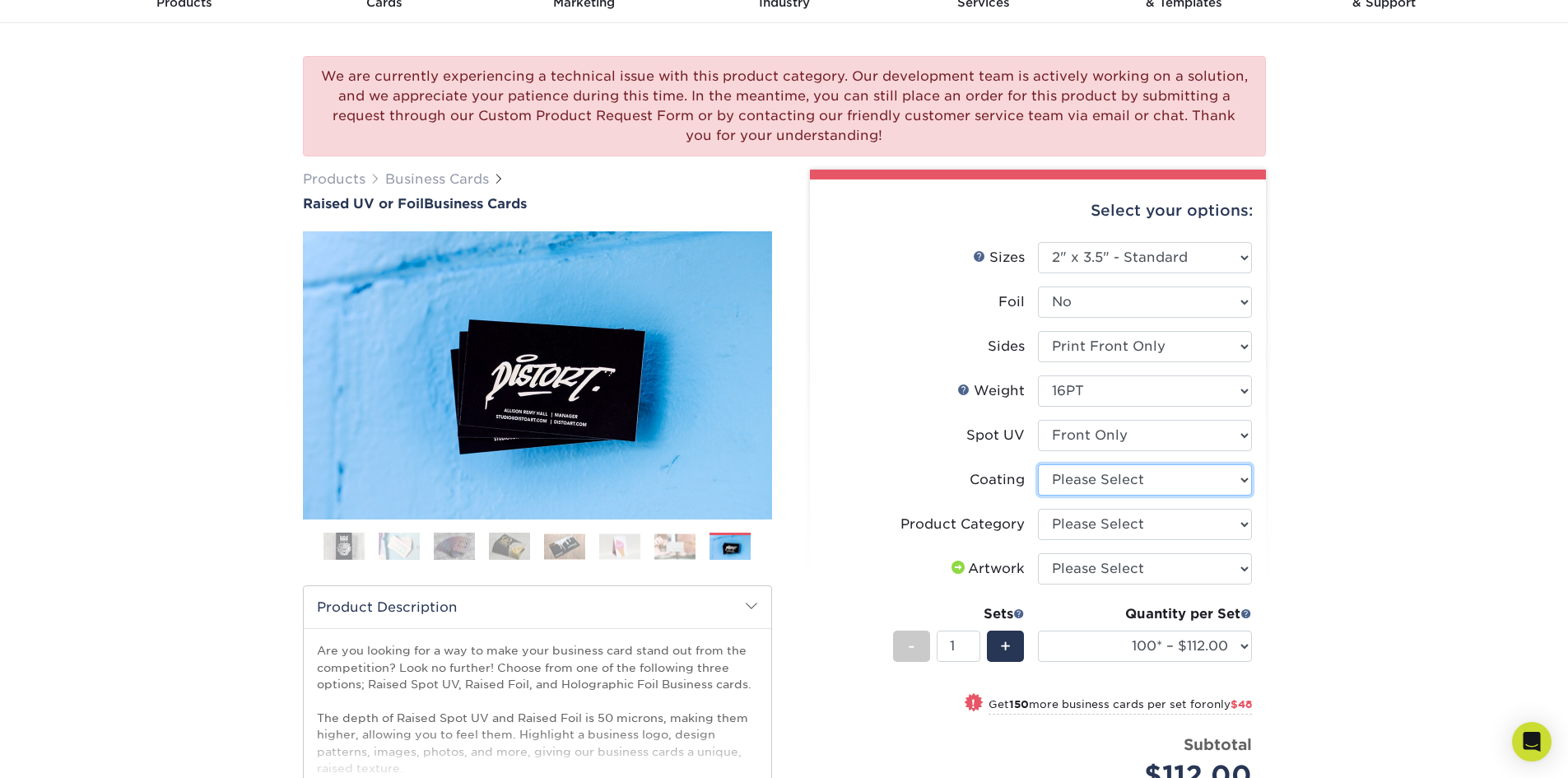
click at [1117, 479] on select at bounding box center [1145, 480] width 214 height 31
select select "3e7618de-abca-4bda-9f97-8b9129e913d8"
click at [1038, 465] on select at bounding box center [1145, 480] width 214 height 31
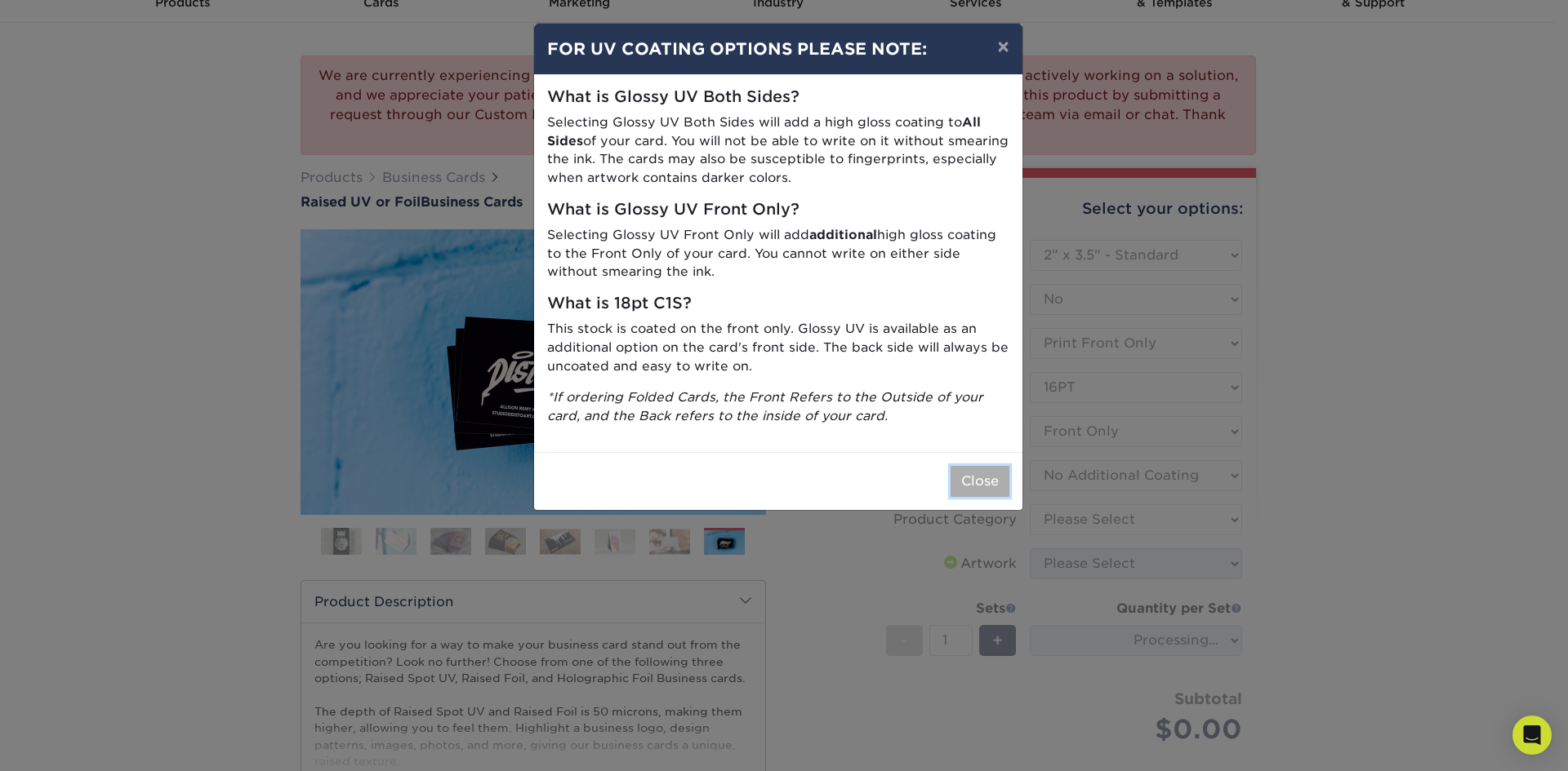
click at [1001, 481] on button "Close" at bounding box center [980, 481] width 58 height 31
